Goal: Find specific page/section: Find specific page/section

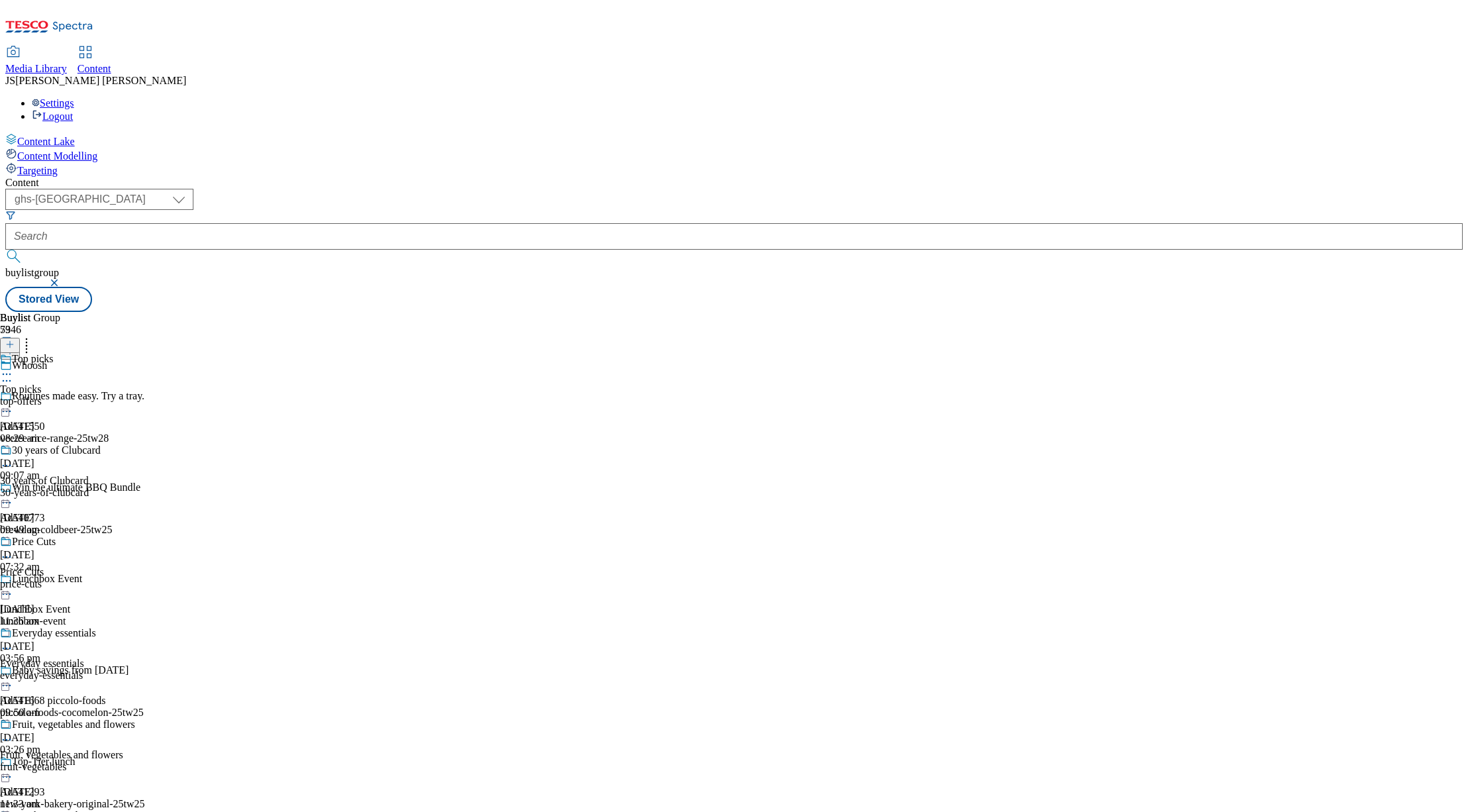
select select "ghs-uk"
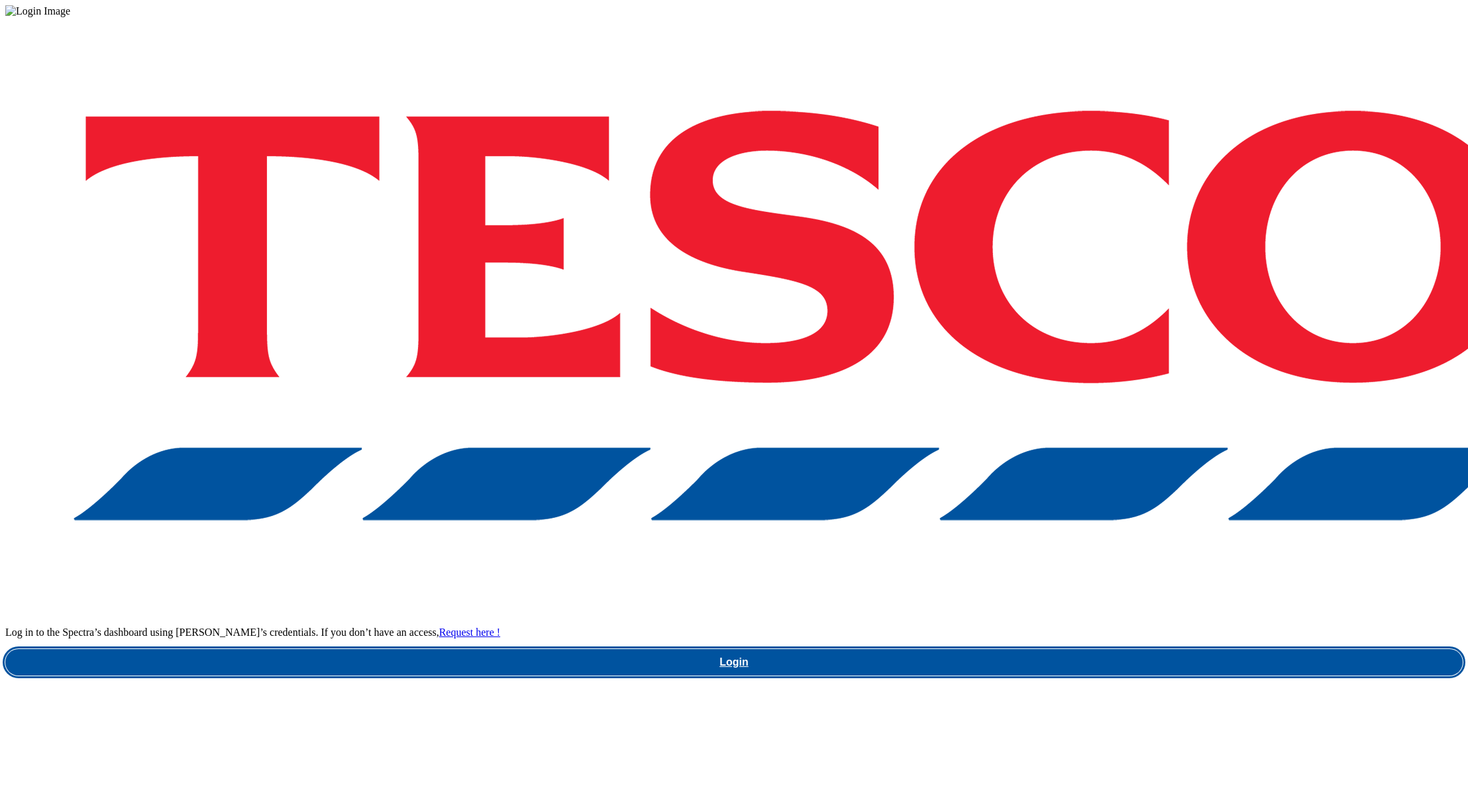
click at [1044, 649] on link "Login" at bounding box center [734, 662] width 1458 height 26
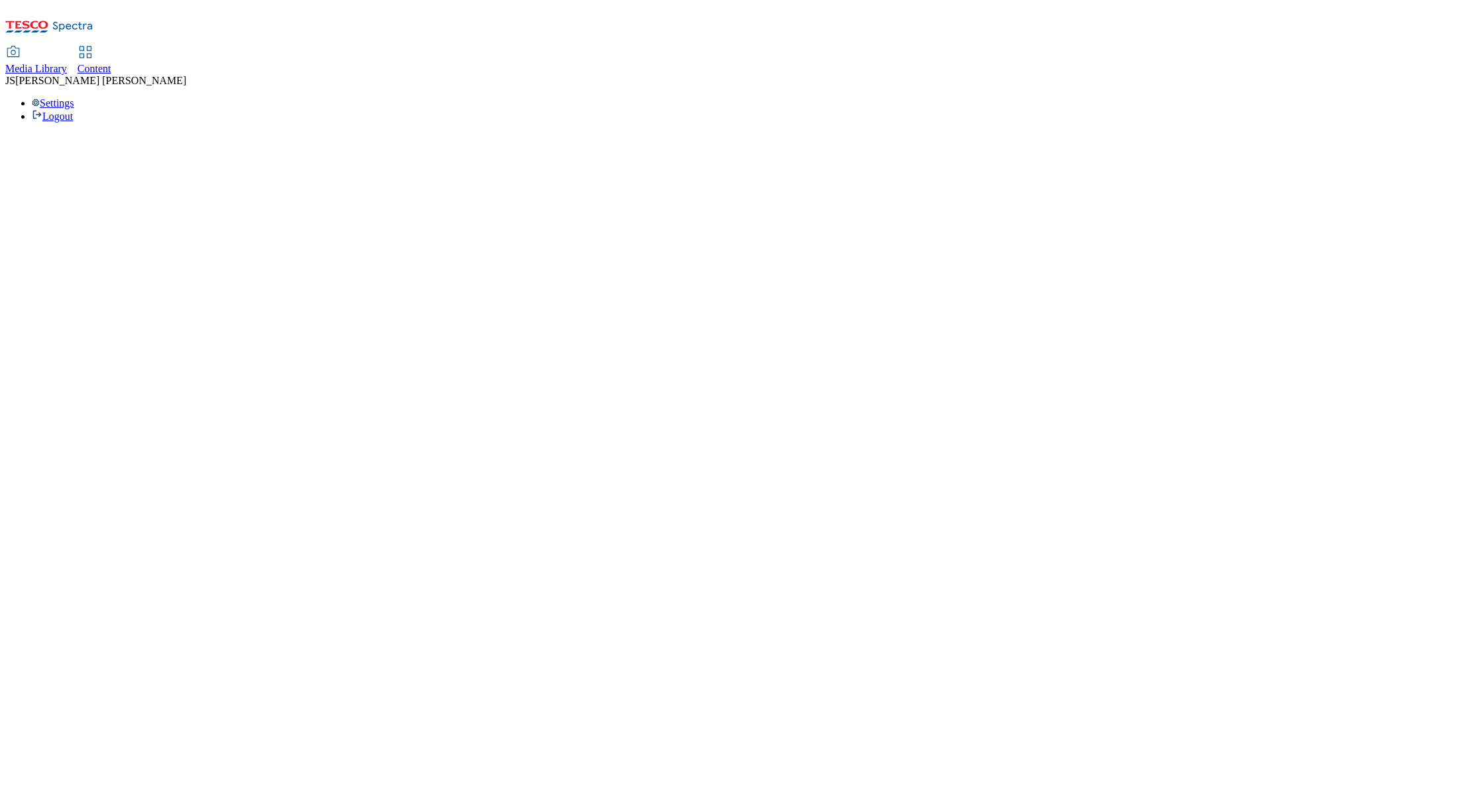
select select "ghs-uk"
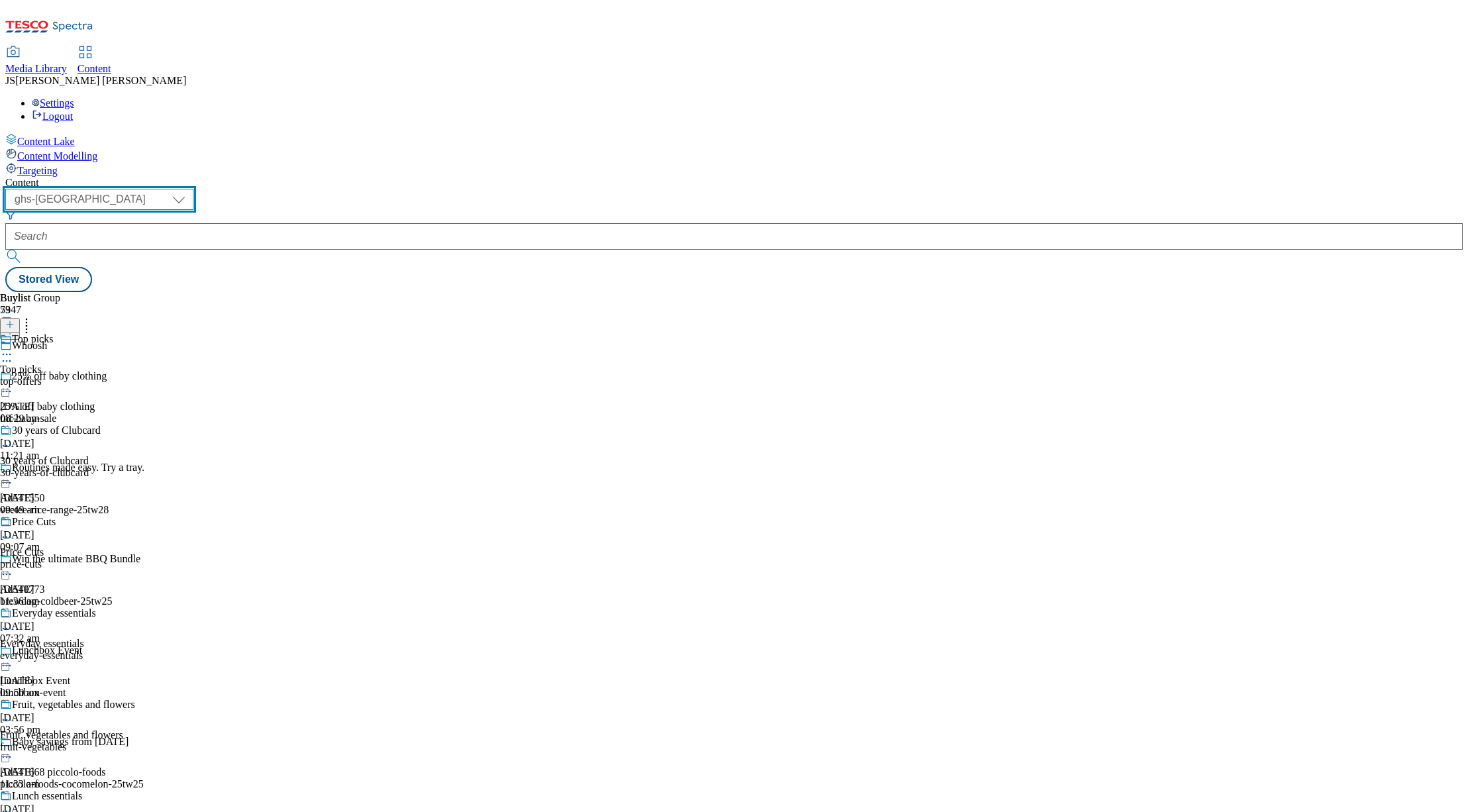
click at [193, 189] on select "ghs-roi ghs-uk ighs-cz ighs-hu ighs-sk phones-uk" at bounding box center [99, 200] width 188 height 21
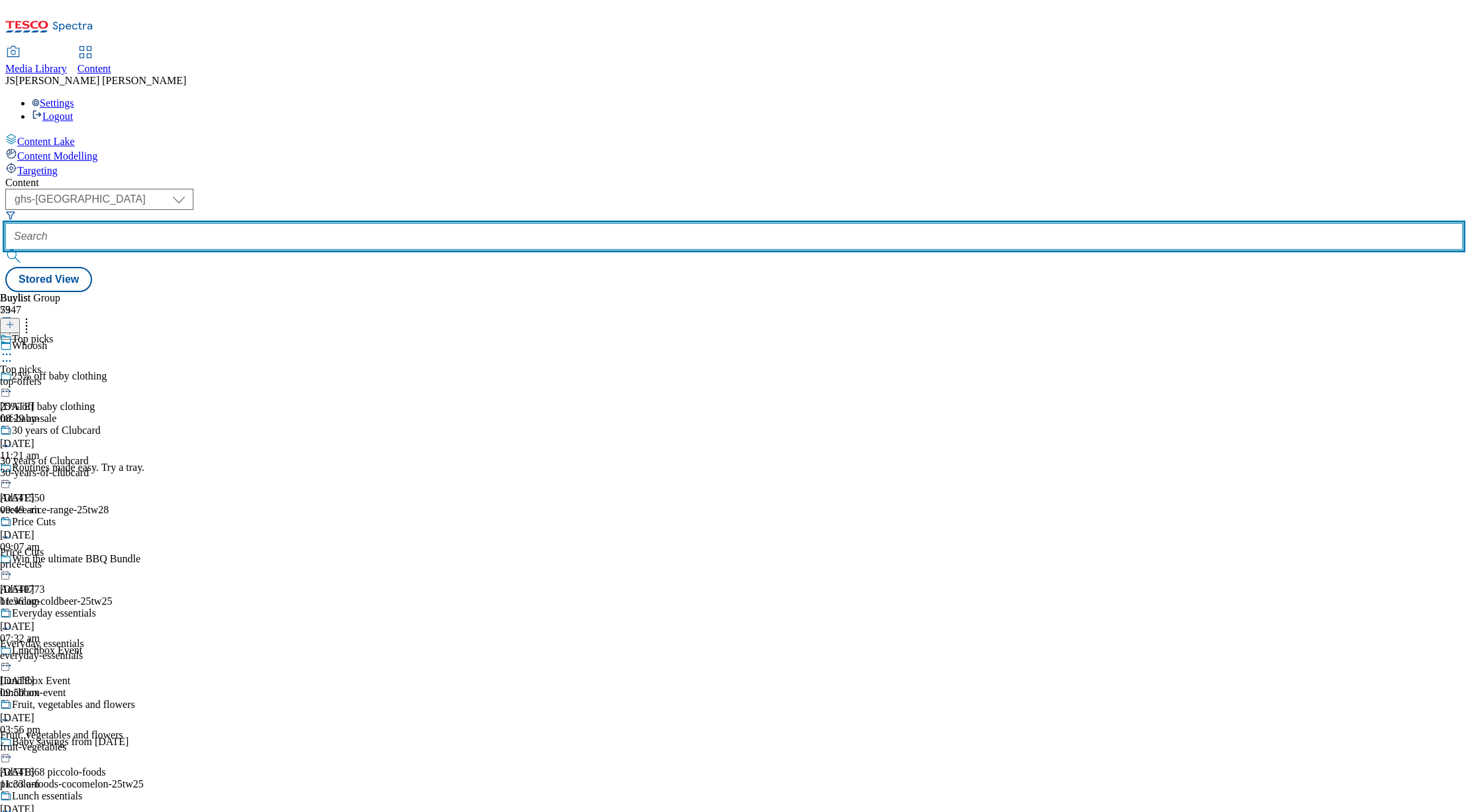
click at [323, 223] on input "text" at bounding box center [734, 237] width 1458 height 26
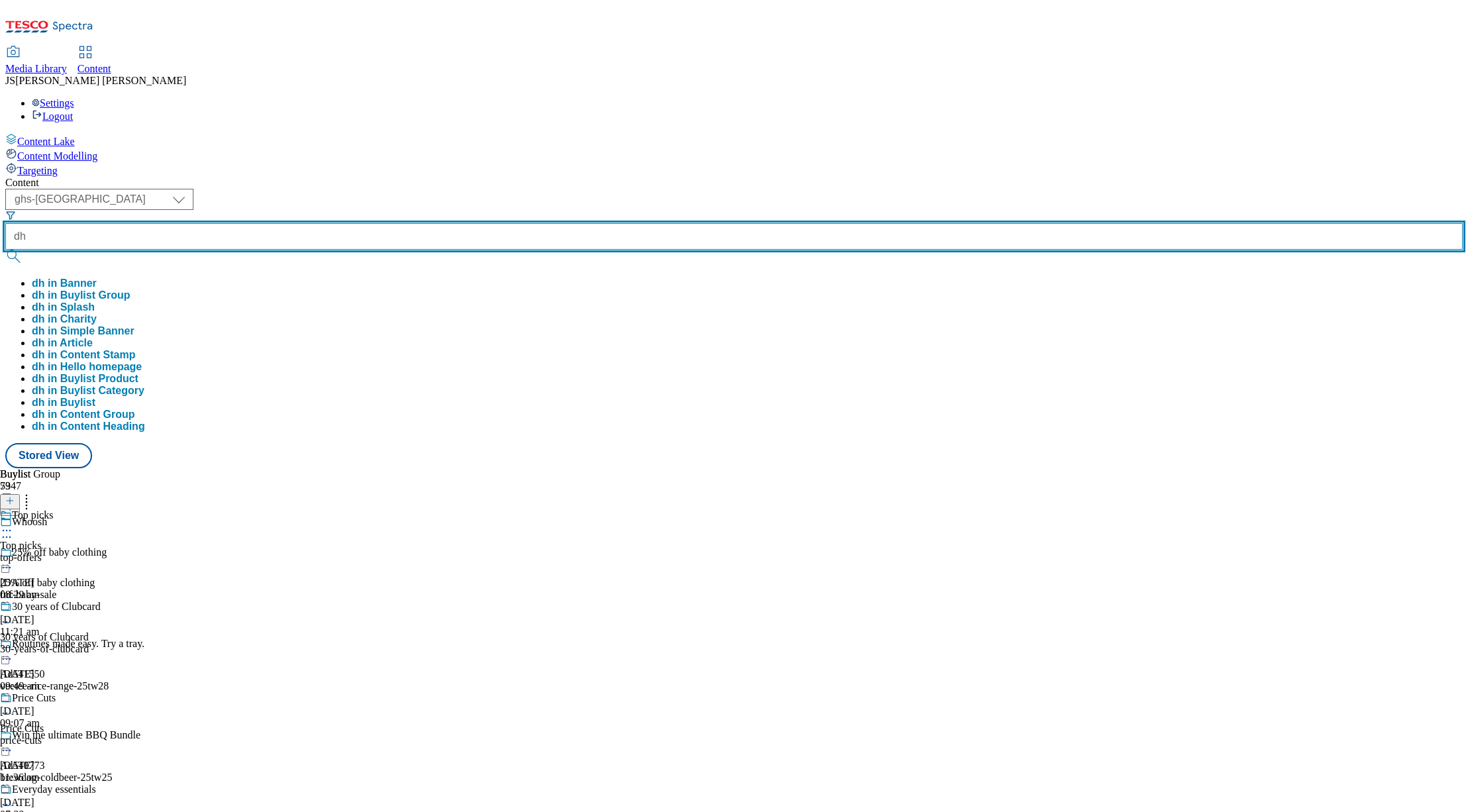
type input "dh"
click at [6, 250] on button "submit" at bounding box center [15, 256] width 19 height 13
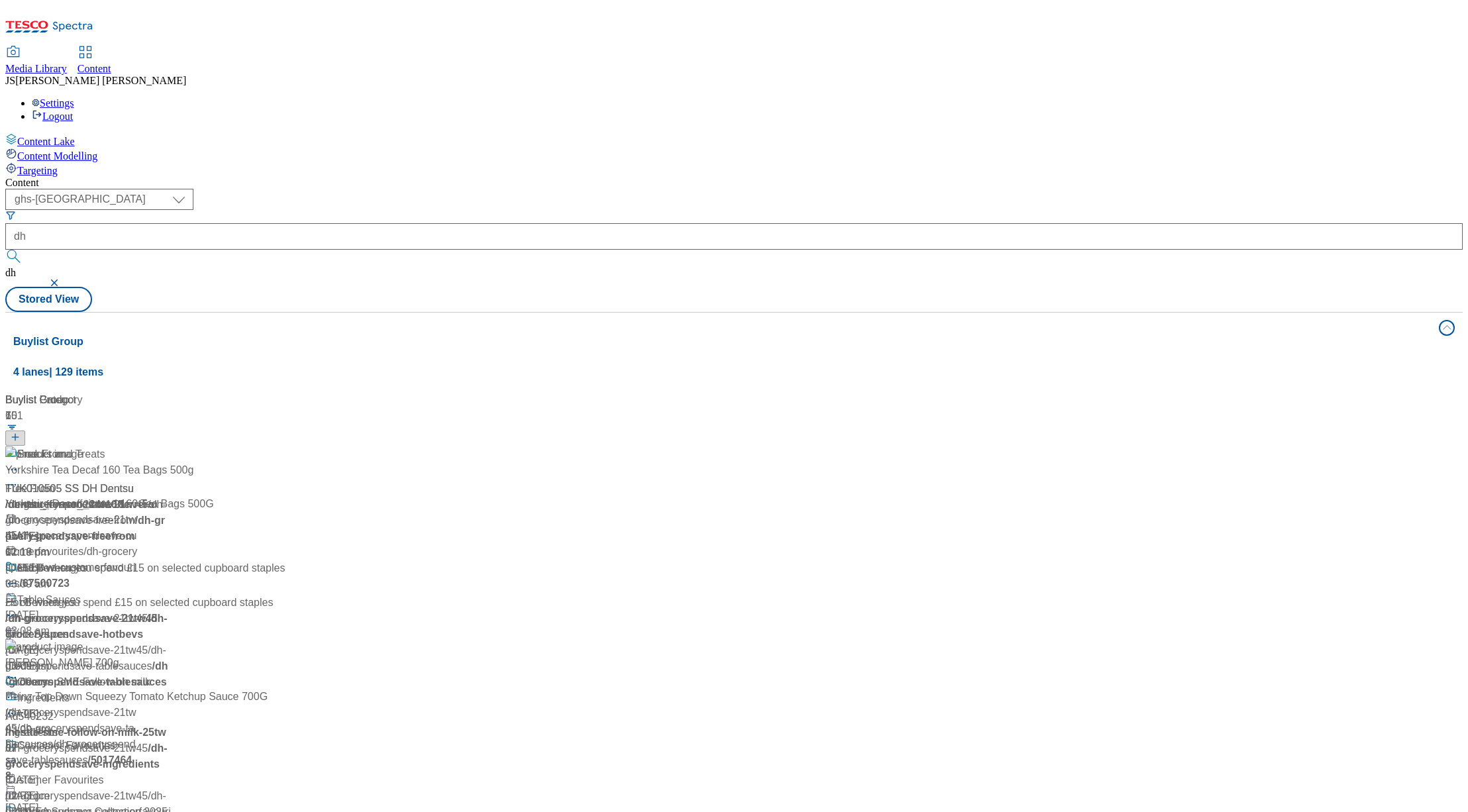
click at [551, 189] on div "( optional ) ghs-roi ghs-uk ighs-cz ighs-hu ighs-sk phones-uk ghs-uk dh dh Stor…" at bounding box center [734, 251] width 1458 height 123
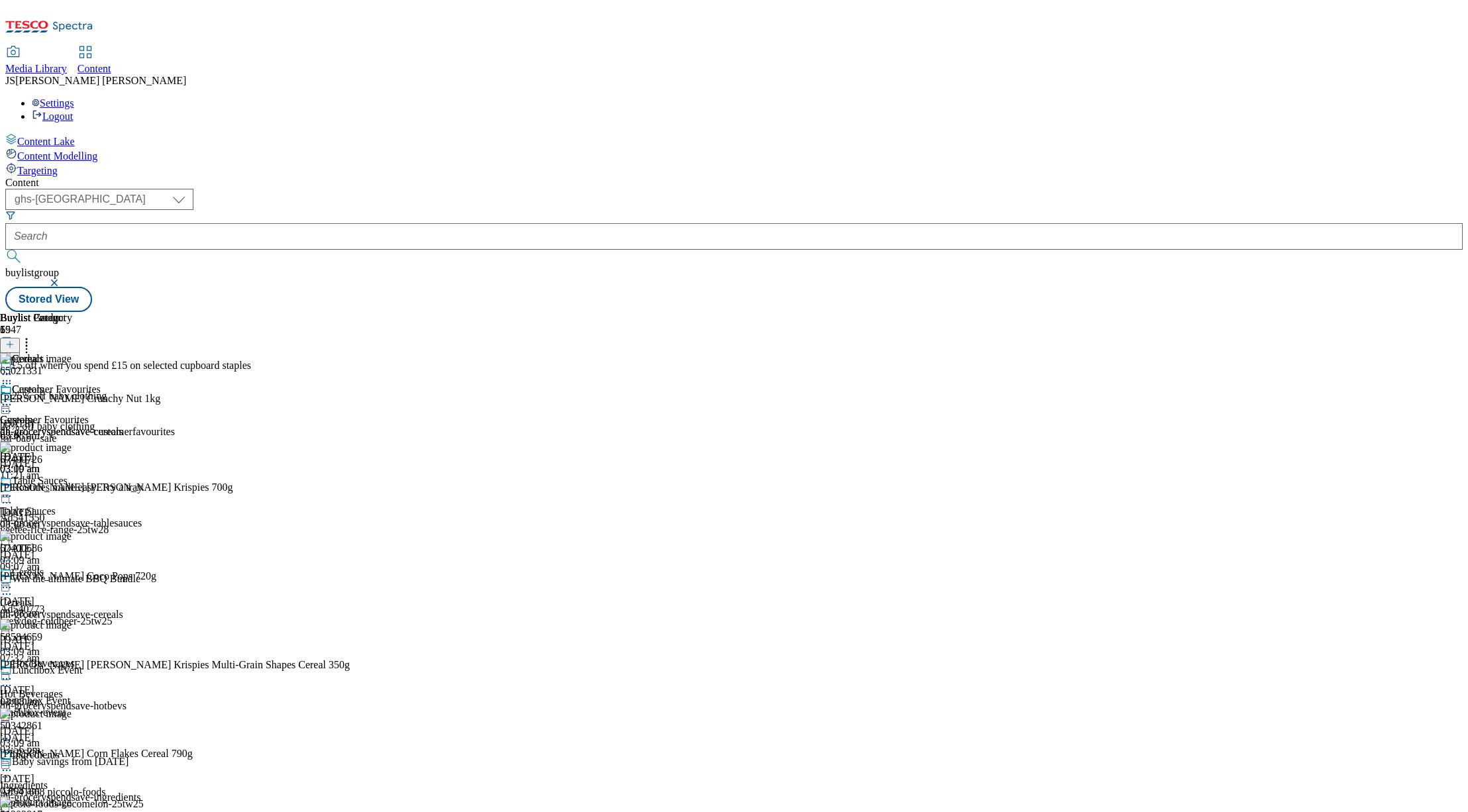
click at [67, 63] on div "Media Library" at bounding box center [36, 69] width 62 height 12
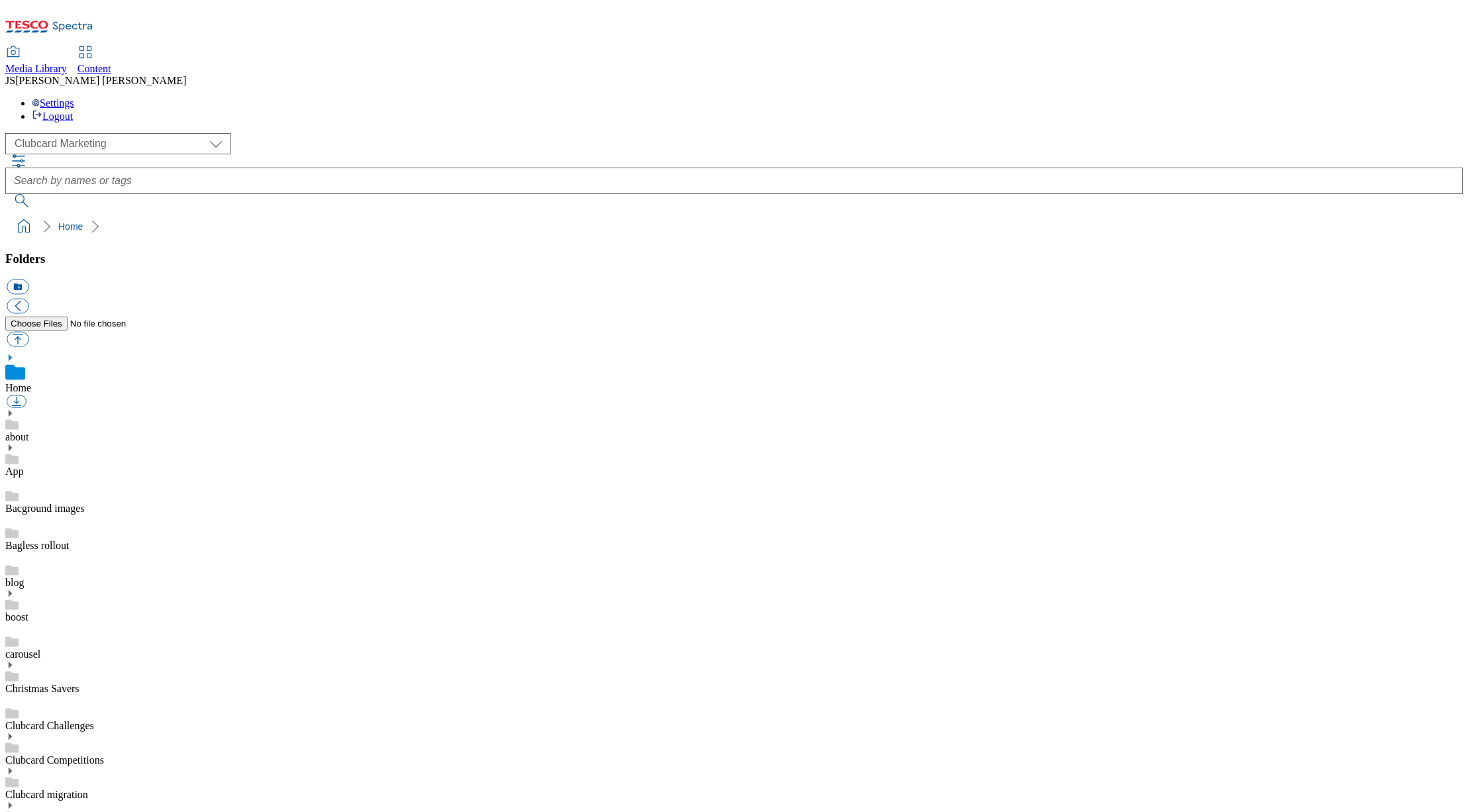
scroll to position [2, 0]
click at [79, 133] on select "Clubcard Marketing Dotcom UK GHS Marketing UK GHS ROI iGHS Marketing CE MCA CZ …" at bounding box center [118, 144] width 225 height 21
select select "flare-ghs-mktg"
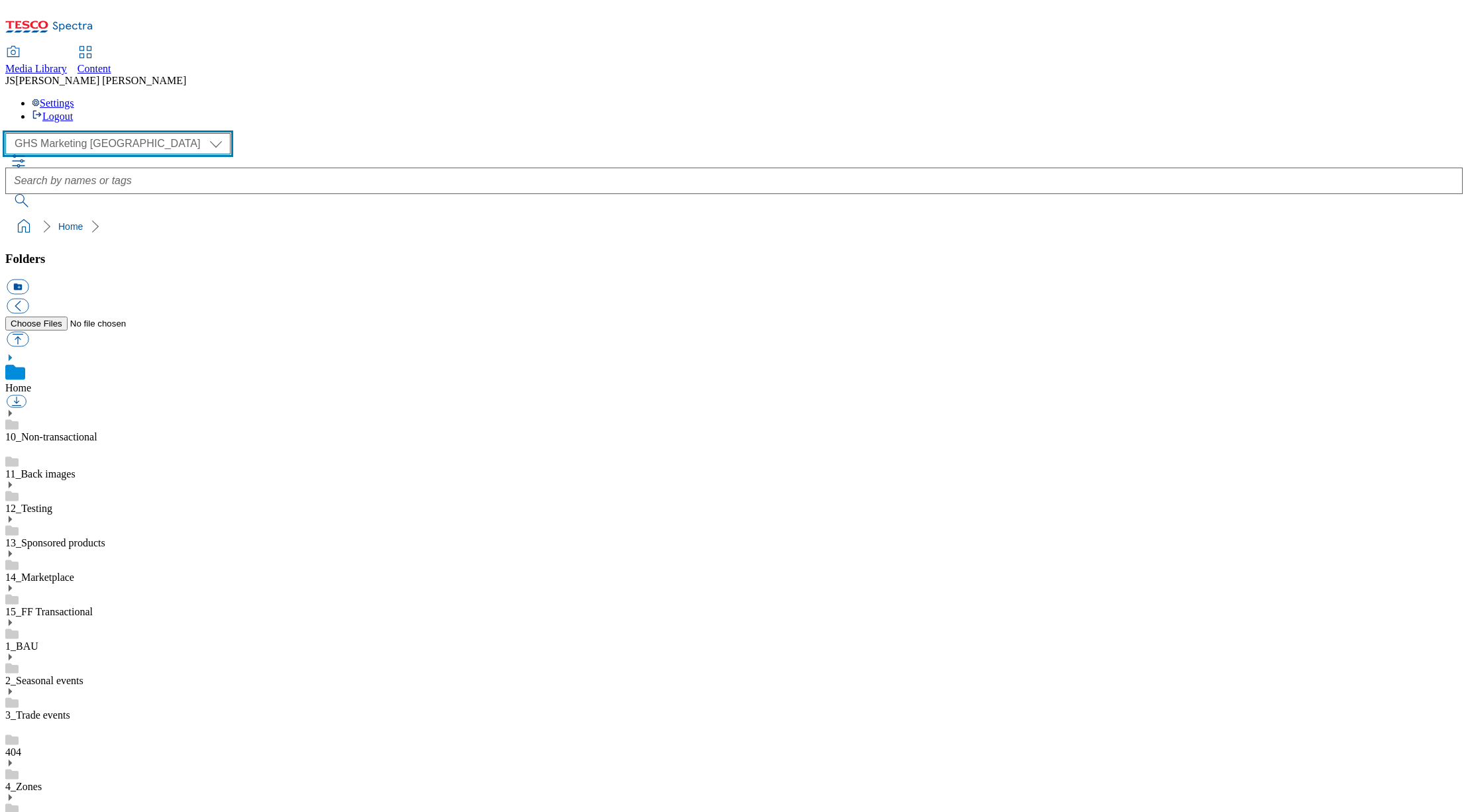
scroll to position [197, 0]
